Goal: Information Seeking & Learning: Understand process/instructions

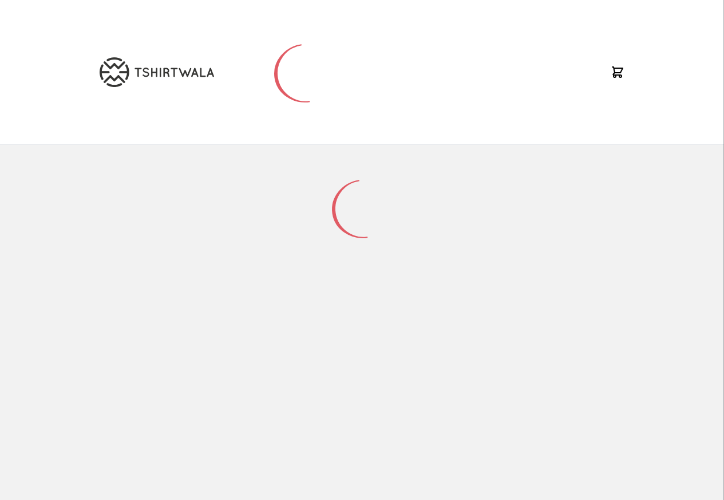
scroll to position [150, 0]
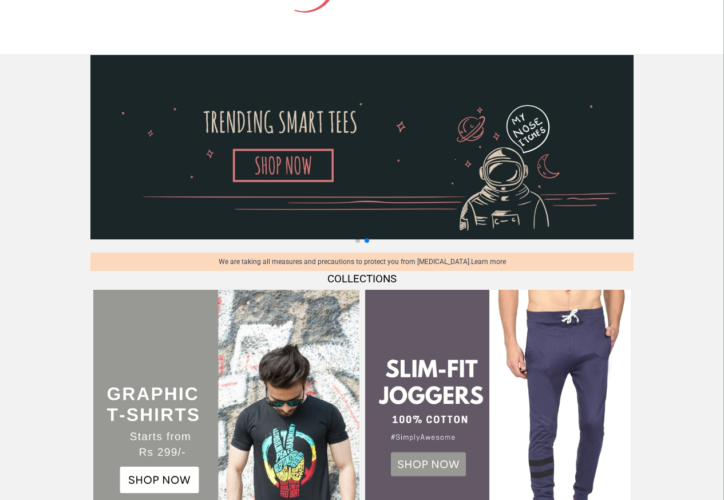
scroll to position [412, 0]
